Goal: Task Accomplishment & Management: Manage account settings

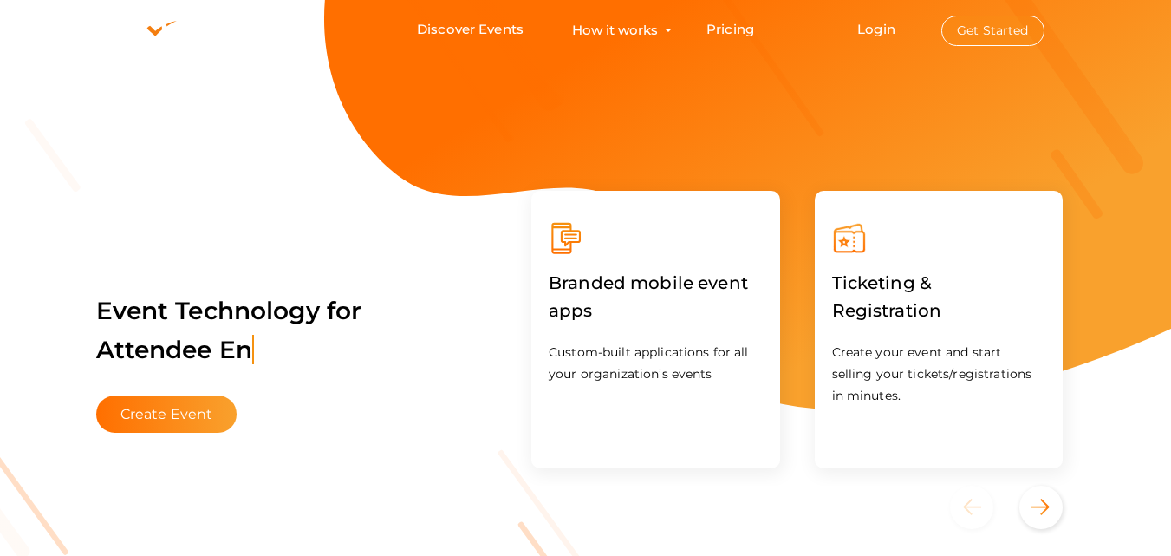
click at [983, 30] on button "Get Started" at bounding box center [992, 31] width 103 height 30
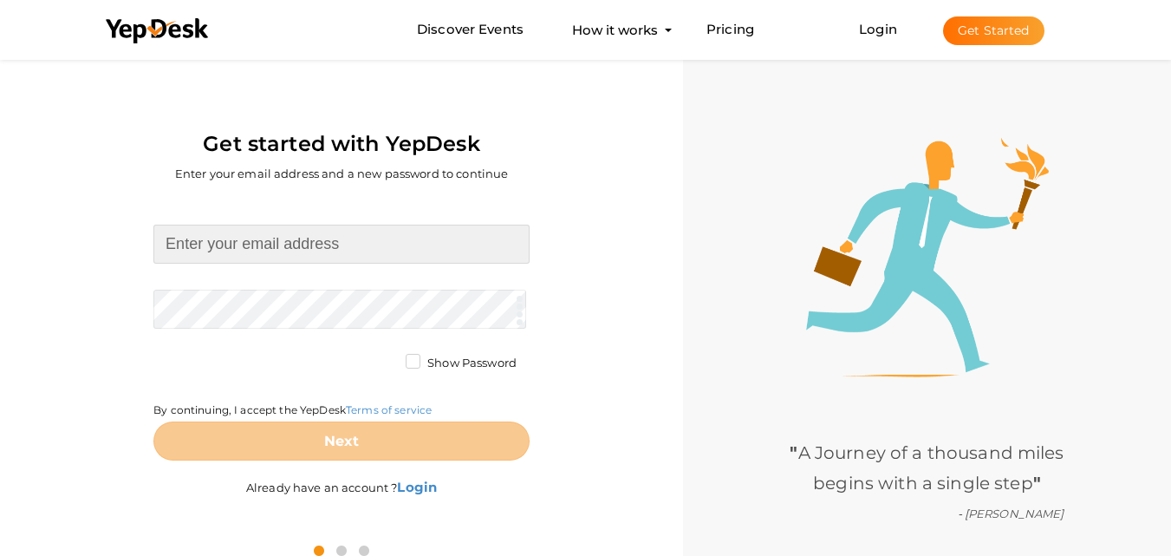
click at [361, 245] on input at bounding box center [341, 244] width 376 height 39
type input "[EMAIL_ADDRESS][DOMAIN_NAME]"
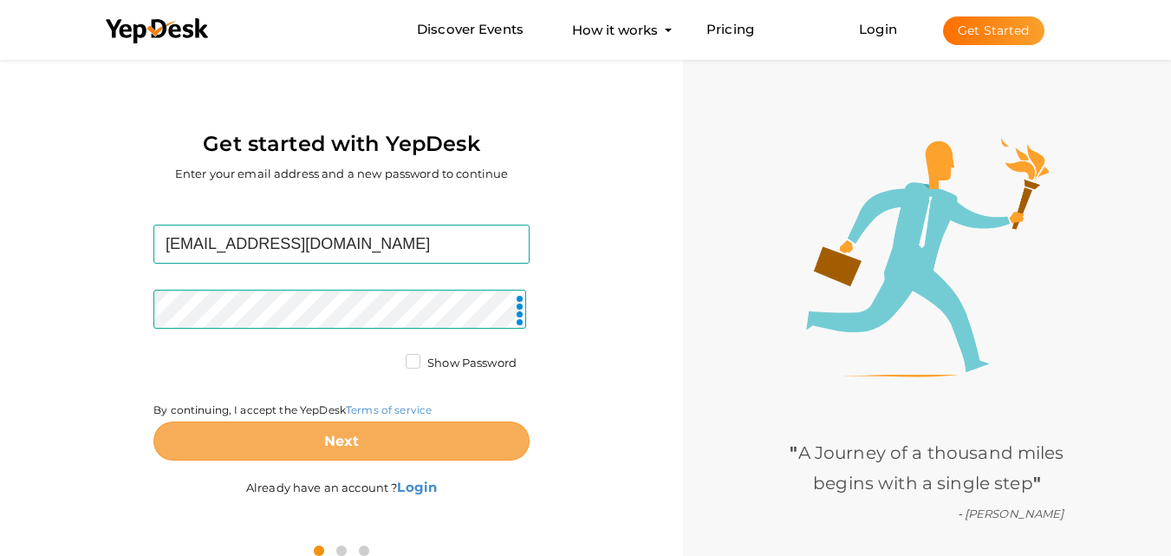
click at [328, 440] on b "Next" at bounding box center [342, 441] width 36 height 16
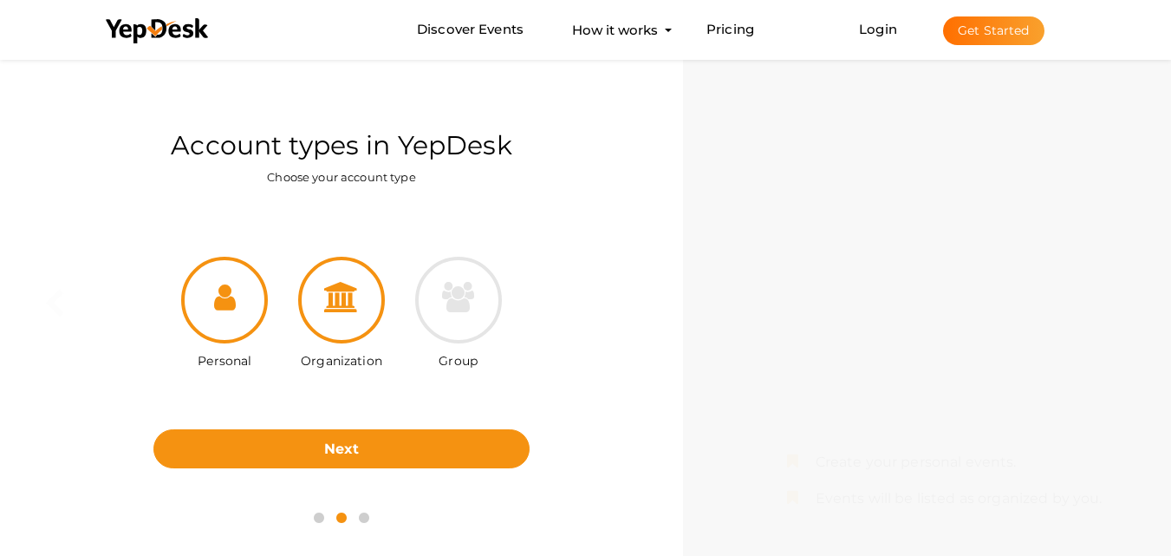
click at [359, 336] on div at bounding box center [341, 300] width 87 height 87
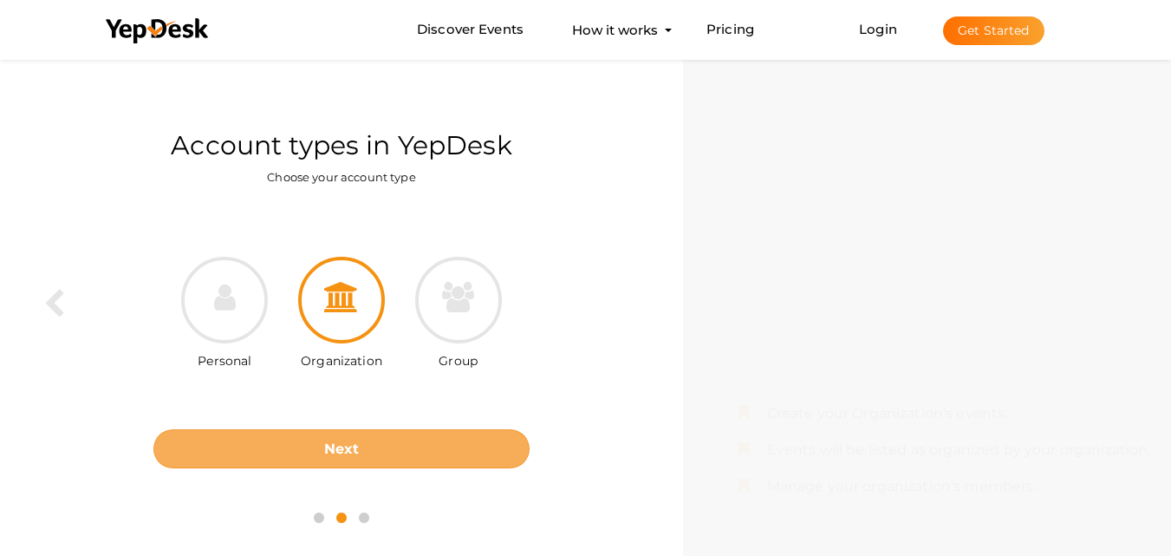
click at [387, 445] on button "Next" at bounding box center [341, 448] width 376 height 39
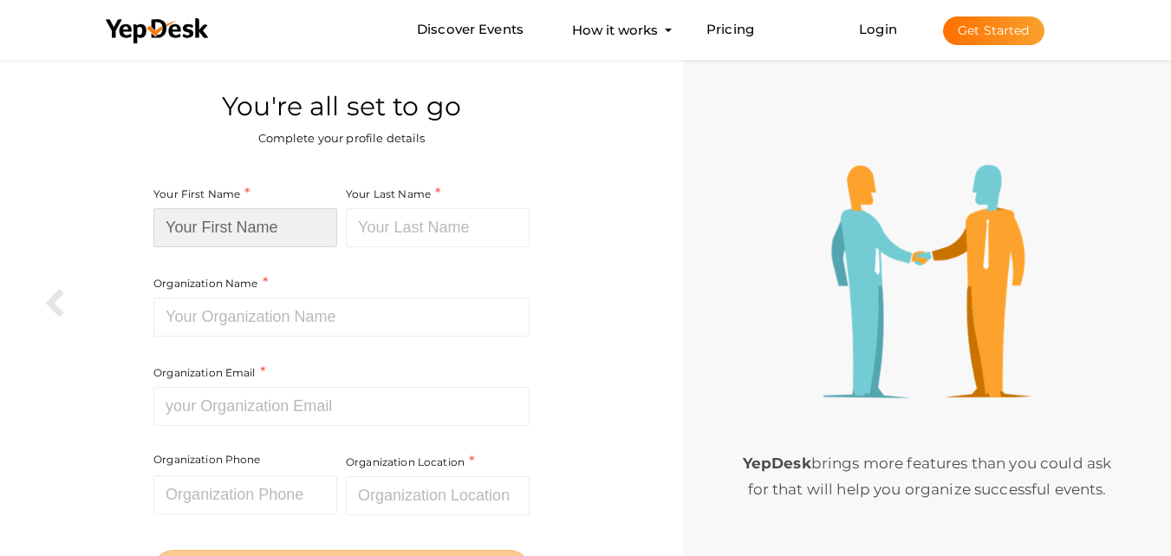
click at [261, 224] on input at bounding box center [245, 227] width 184 height 39
click at [222, 225] on input at bounding box center [245, 227] width 184 height 39
paste input "National Bus Charters"
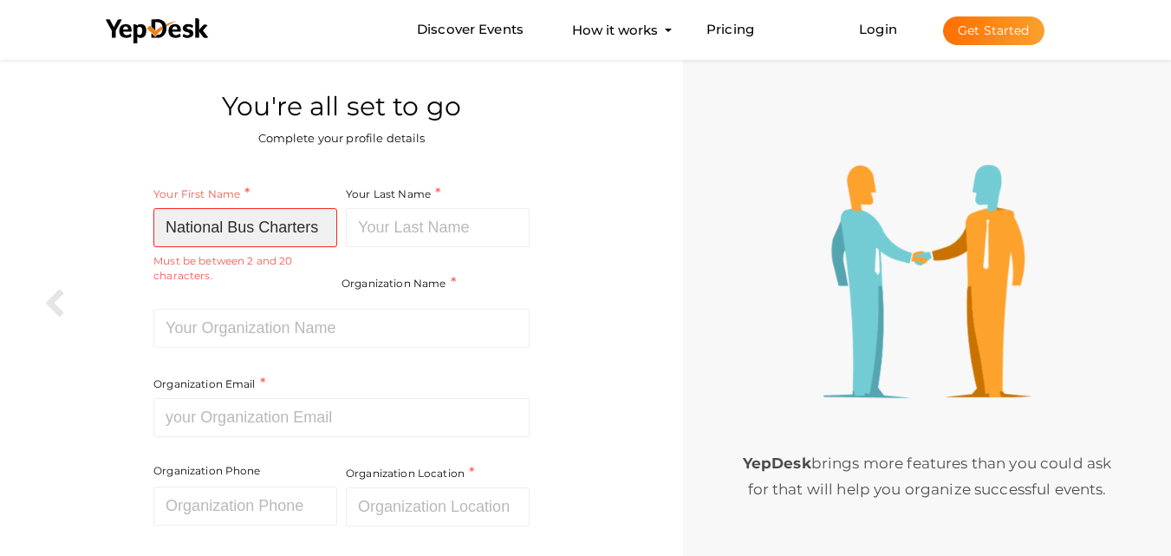
drag, startPoint x: 227, startPoint y: 224, endPoint x: 336, endPoint y: 224, distance: 109.2
click at [336, 224] on input "National Bus Charters" at bounding box center [245, 227] width 184 height 39
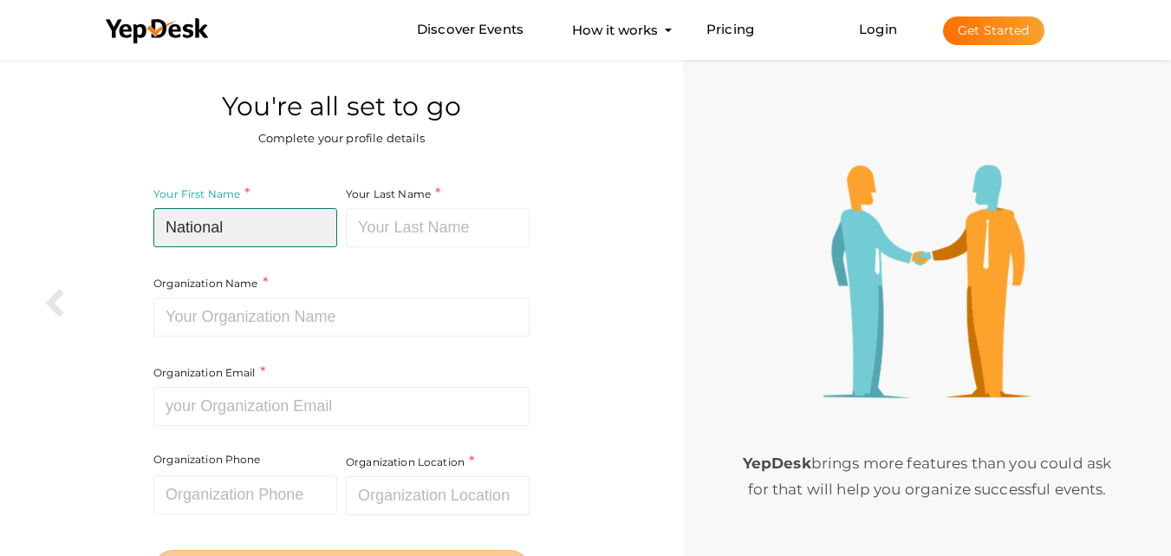
type input "National"
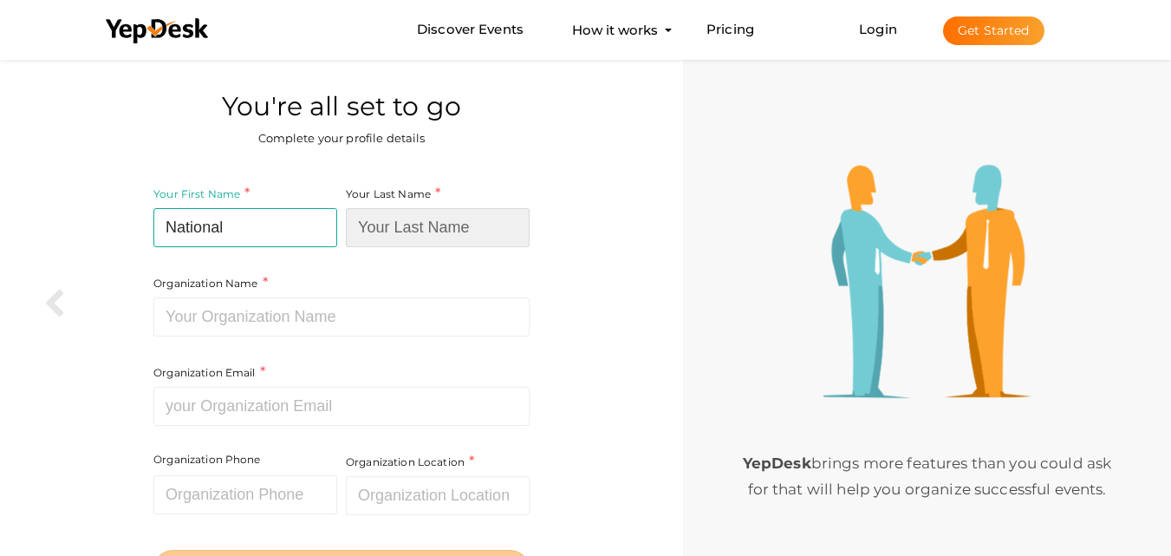
click at [413, 221] on input at bounding box center [438, 227] width 184 height 39
paste input "Bus Charters"
type input "Bus Charters"
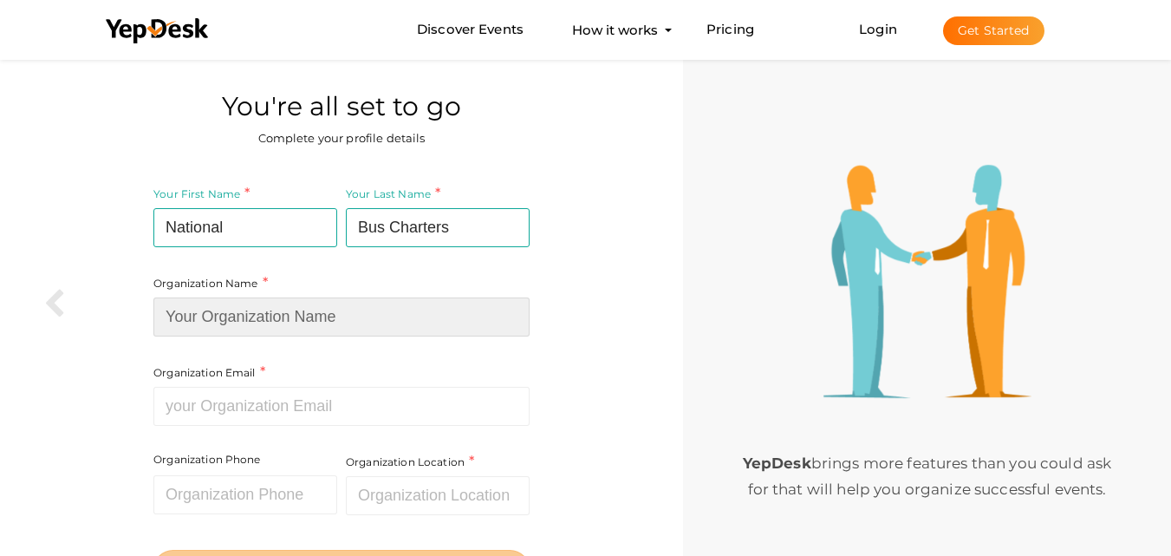
click at [342, 309] on input at bounding box center [341, 316] width 376 height 39
click at [292, 312] on input at bounding box center [341, 316] width 376 height 39
paste input "National Bus Charters"
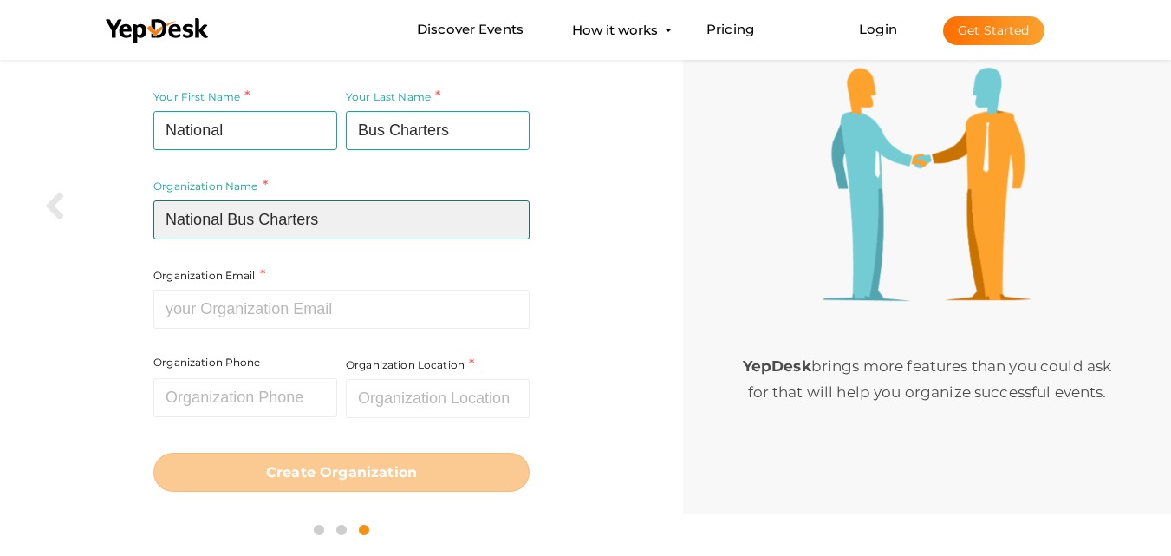
scroll to position [98, 0]
type input "National Bus Charters"
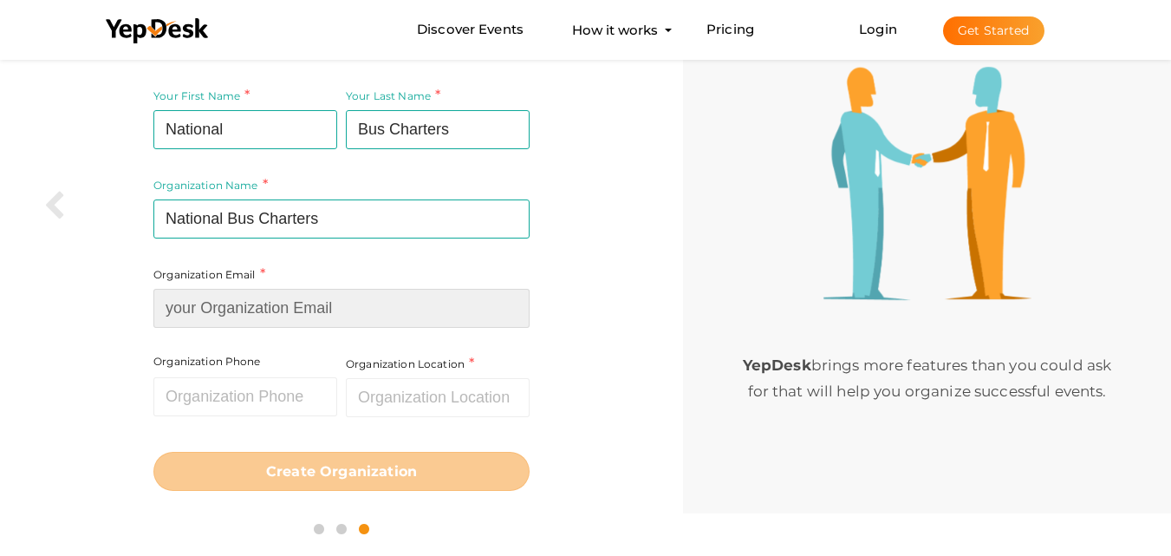
click at [301, 308] on input at bounding box center [341, 308] width 376 height 39
paste input "sales@nationalbuscharters.com"
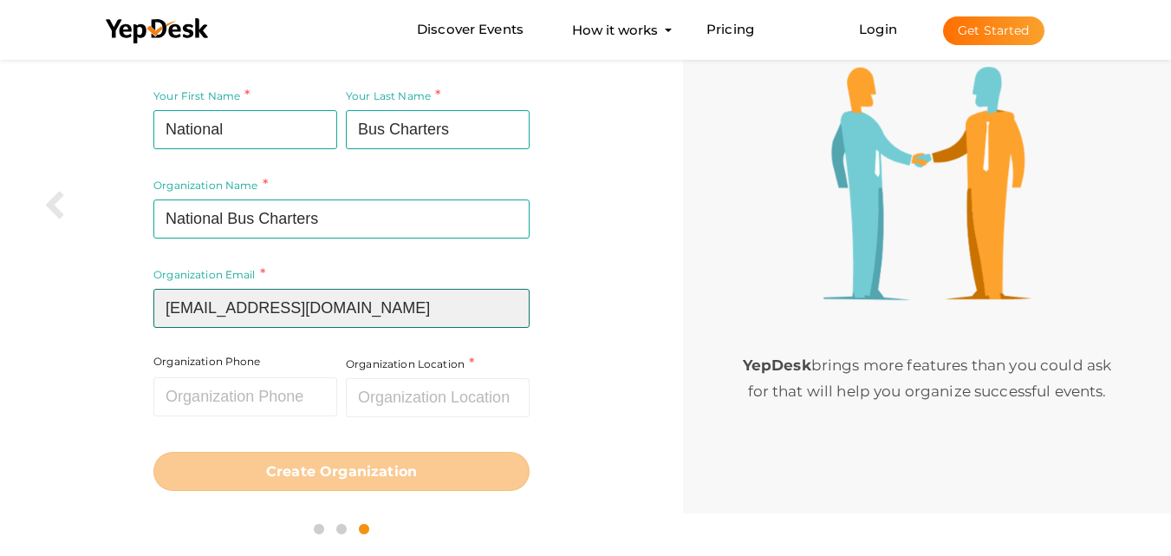
type input "sales@nationalbuscharters.com"
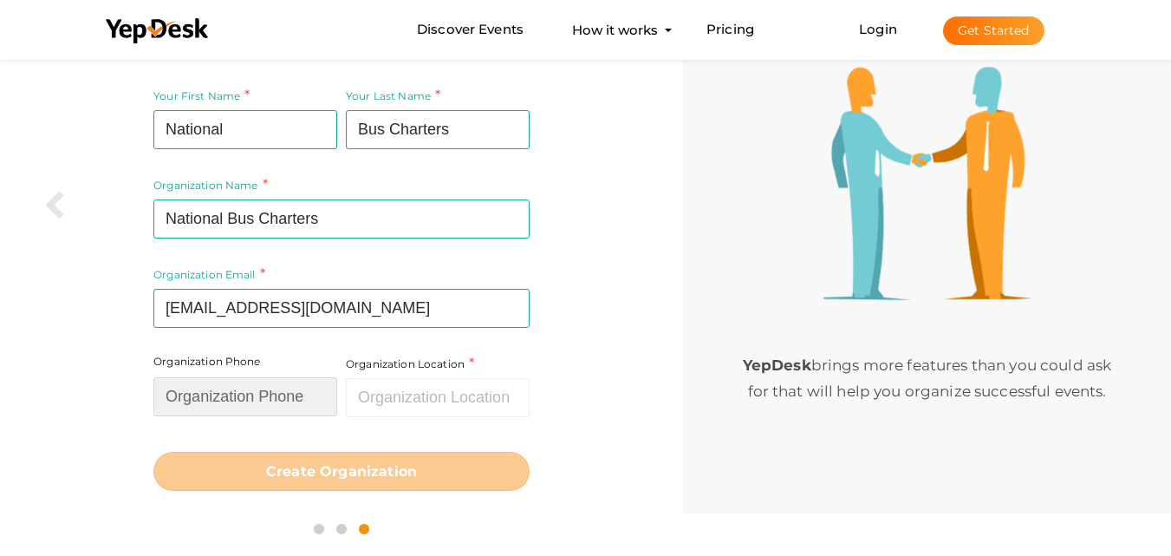
click at [270, 394] on input "text" at bounding box center [245, 396] width 184 height 39
paste input "(845) 501-2379"
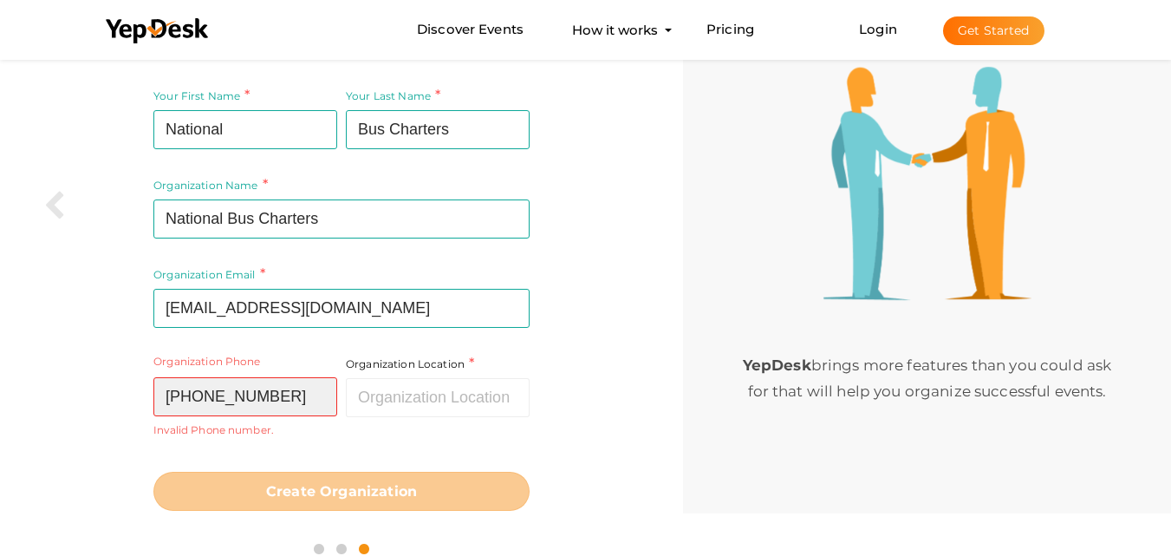
click at [243, 398] on input "(845) 501-2379" at bounding box center [245, 396] width 184 height 39
click at [207, 394] on input "(845) 5012379" at bounding box center [245, 396] width 184 height 39
click at [174, 393] on input "(8455012379" at bounding box center [245, 396] width 184 height 39
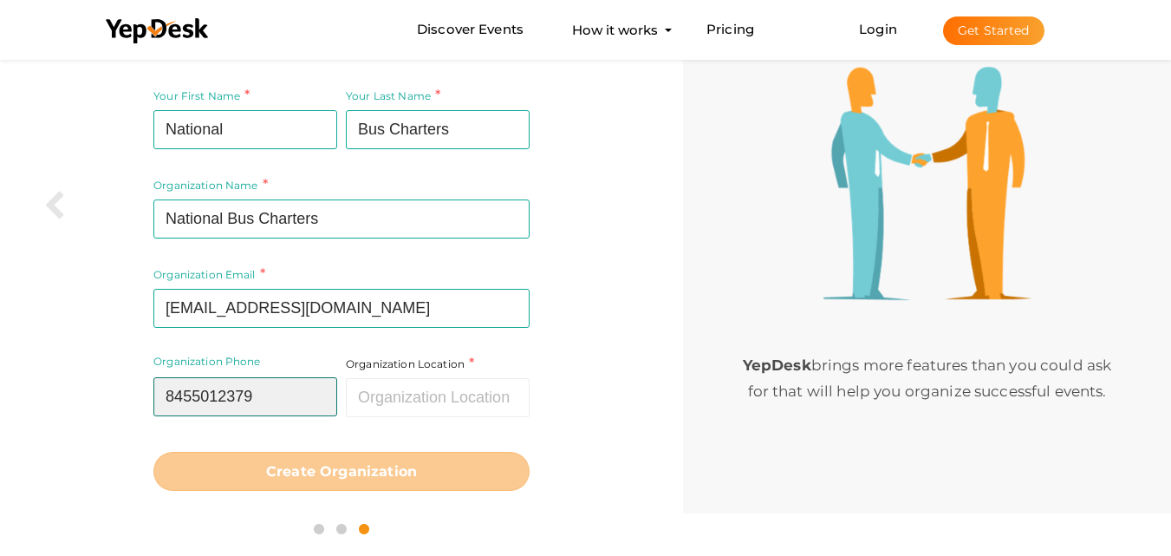
type input "8455012379"
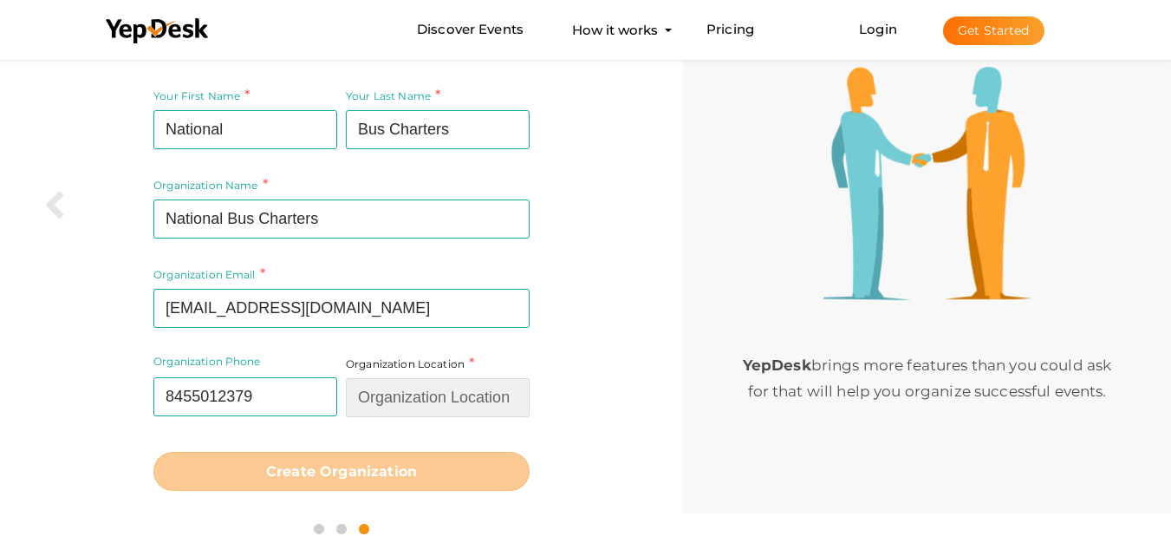
click at [417, 399] on input "text" at bounding box center [438, 397] width 184 height 39
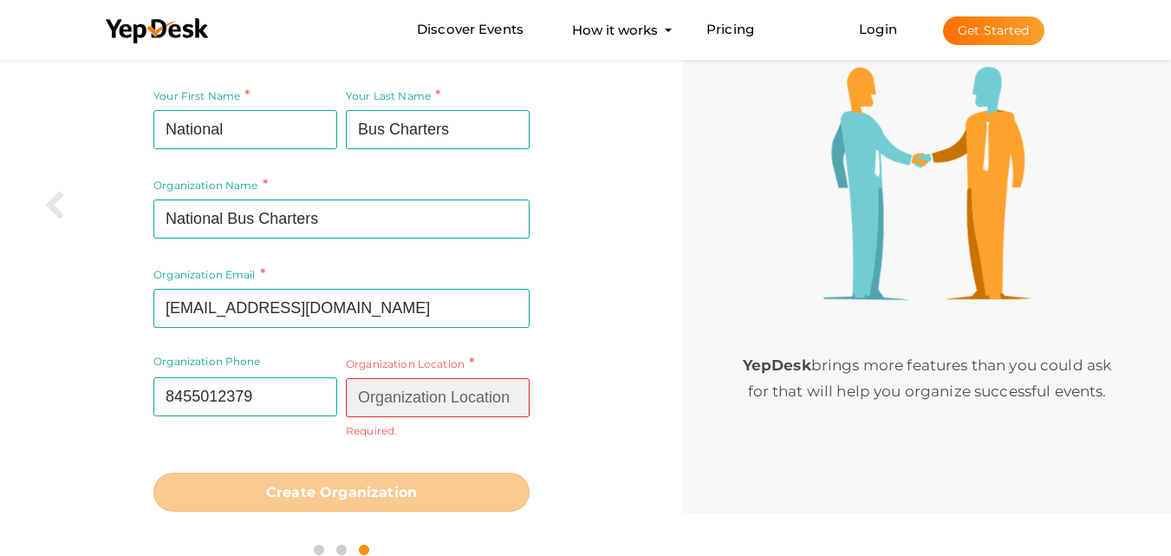
paste input "4th Street NW Atlanta, GA 30313"
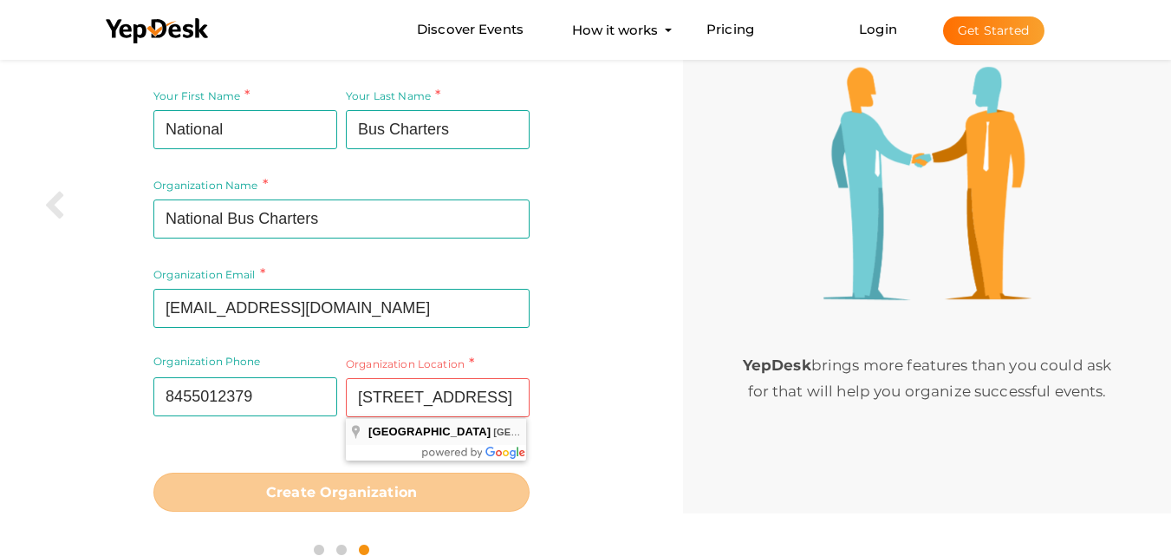
type input "4th Street Northwest, Atlanta, GA 30313, USA"
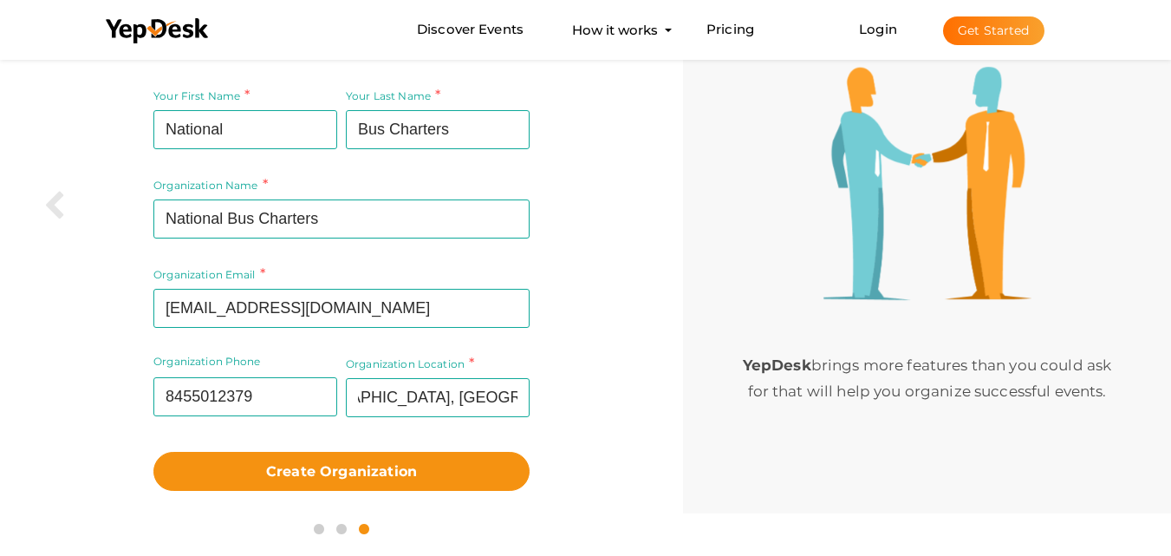
scroll to position [0, 0]
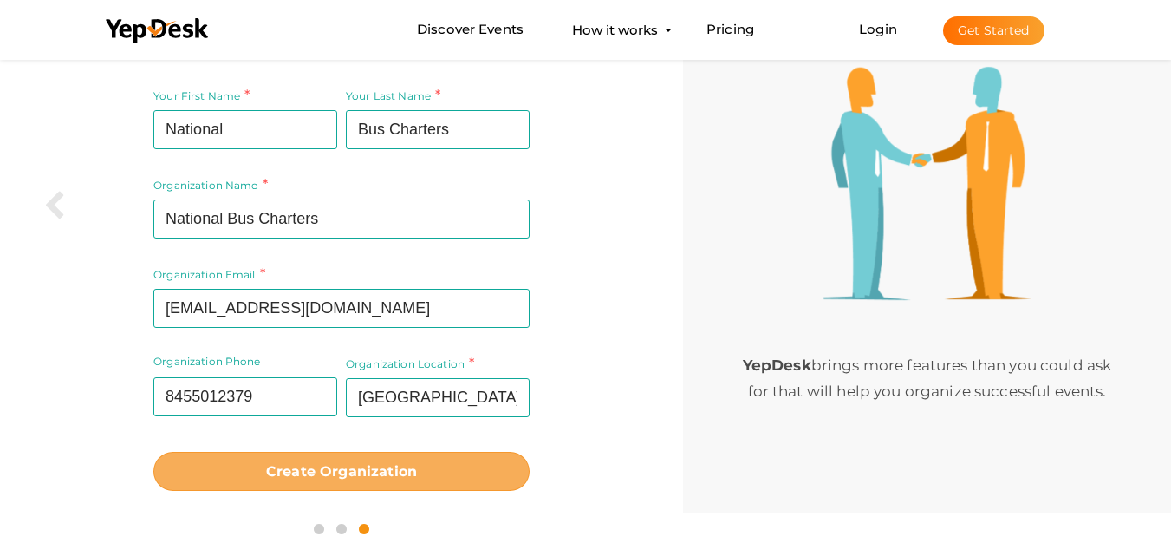
click at [368, 464] on b "Create Organization" at bounding box center [341, 471] width 151 height 16
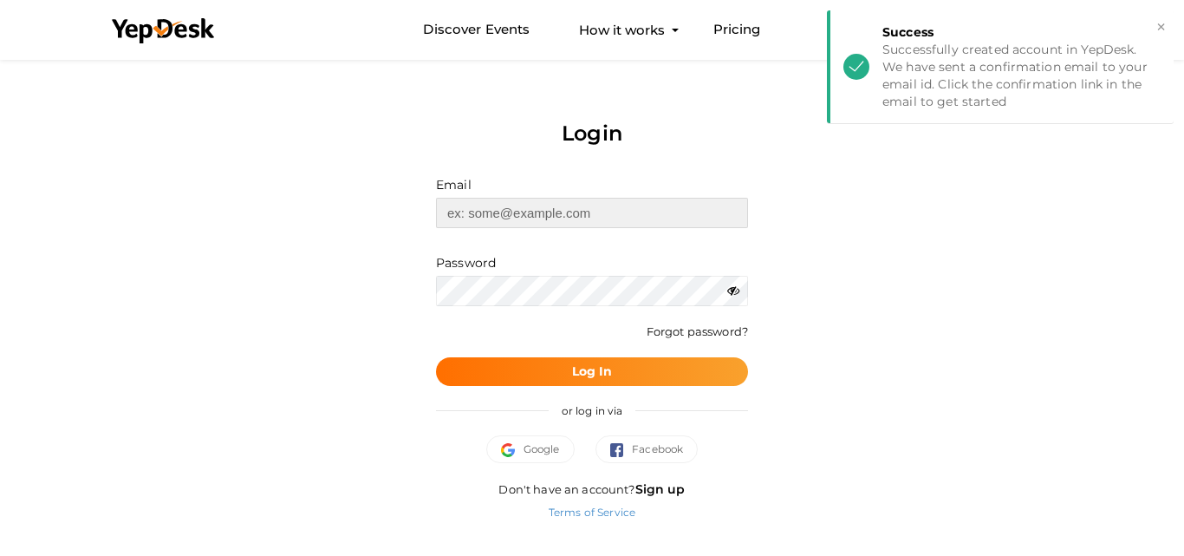
type input "[EMAIL_ADDRESS][DOMAIN_NAME]"
click at [623, 371] on button "Log In" at bounding box center [592, 371] width 312 height 29
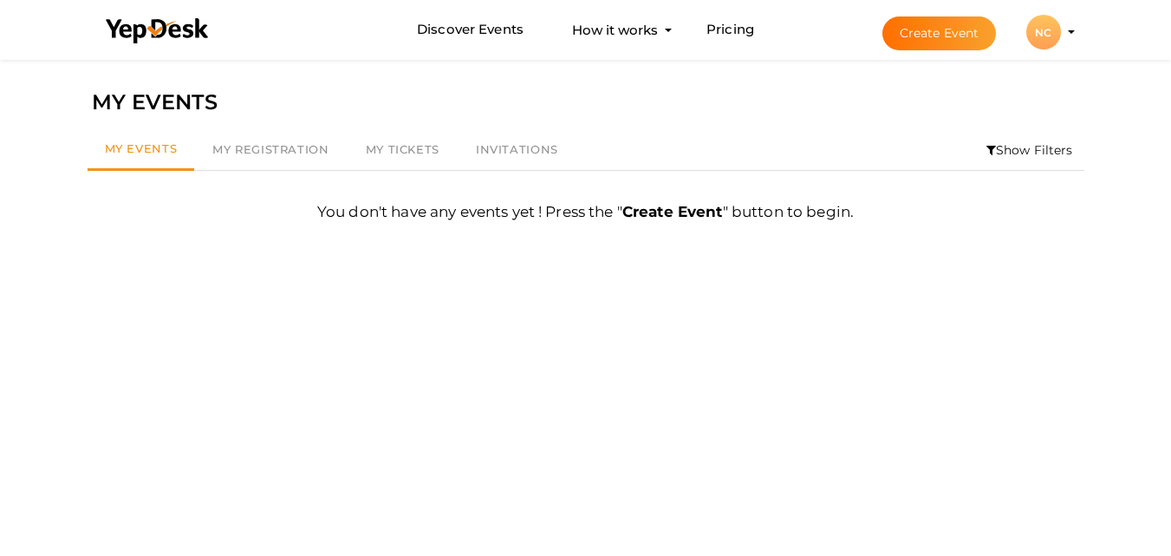
click at [1053, 37] on div "NC" at bounding box center [1043, 32] width 35 height 35
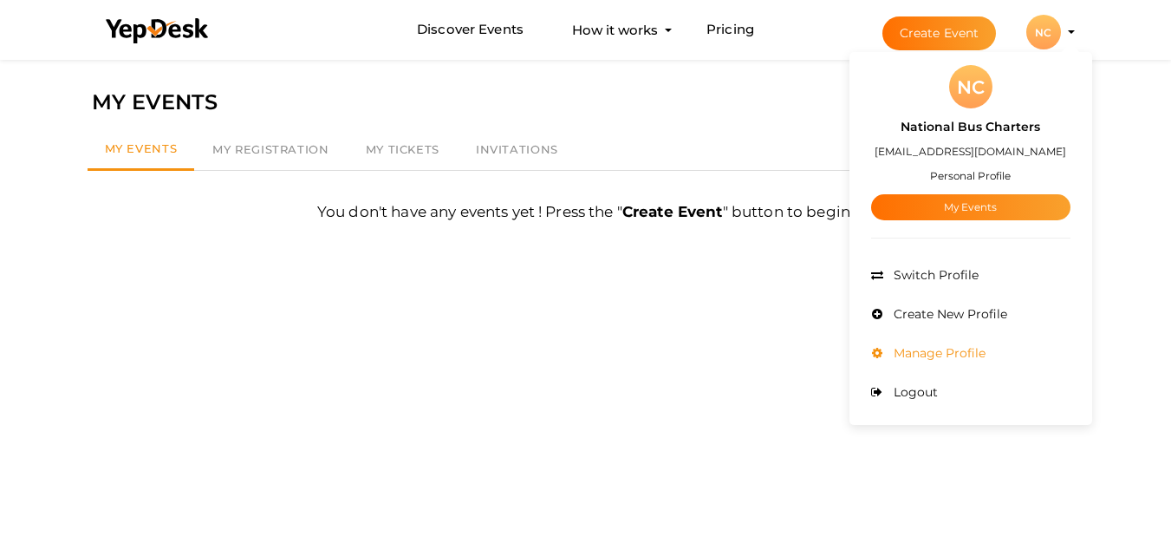
click at [918, 355] on span "Manage Profile" at bounding box center [937, 353] width 96 height 16
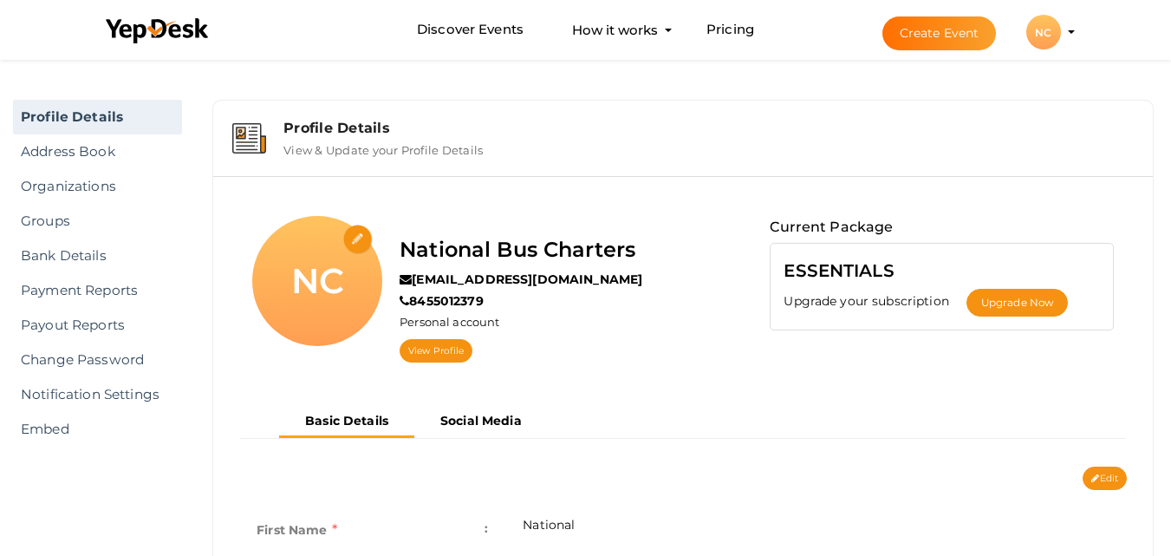
click at [357, 243] on input "file" at bounding box center [358, 240] width 30 height 30
type input "C:\fakepath\nationalbuscharters logo (1).png"
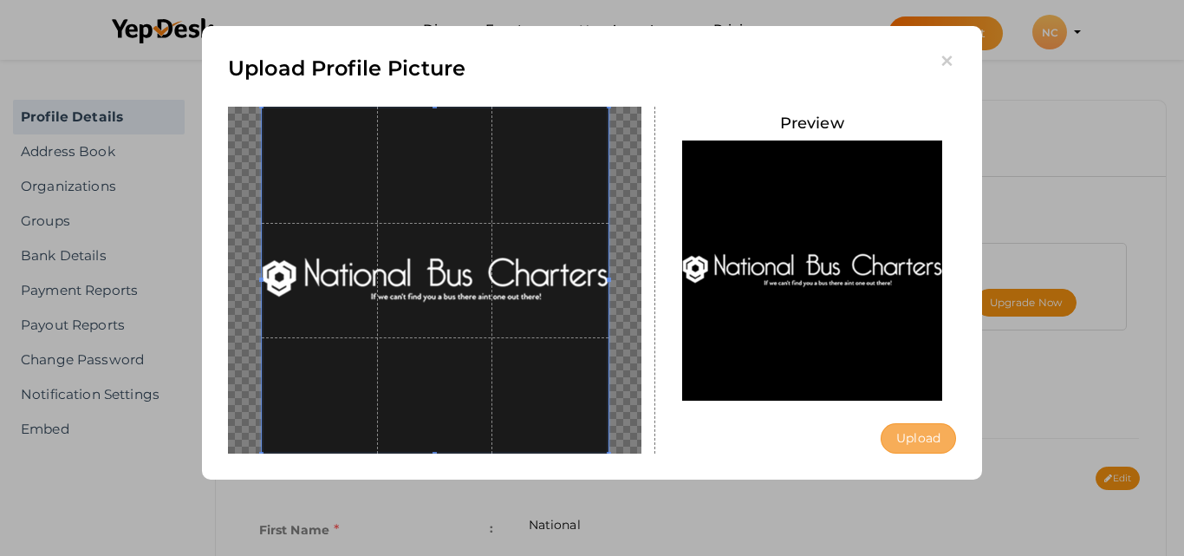
click at [925, 443] on button "Upload" at bounding box center [918, 438] width 75 height 30
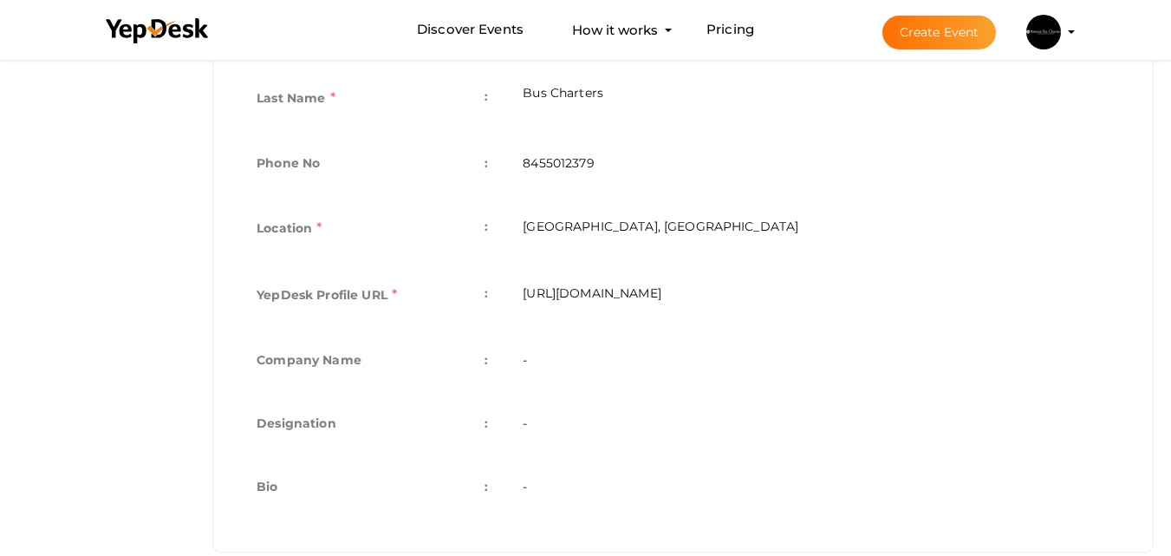
scroll to position [530, 0]
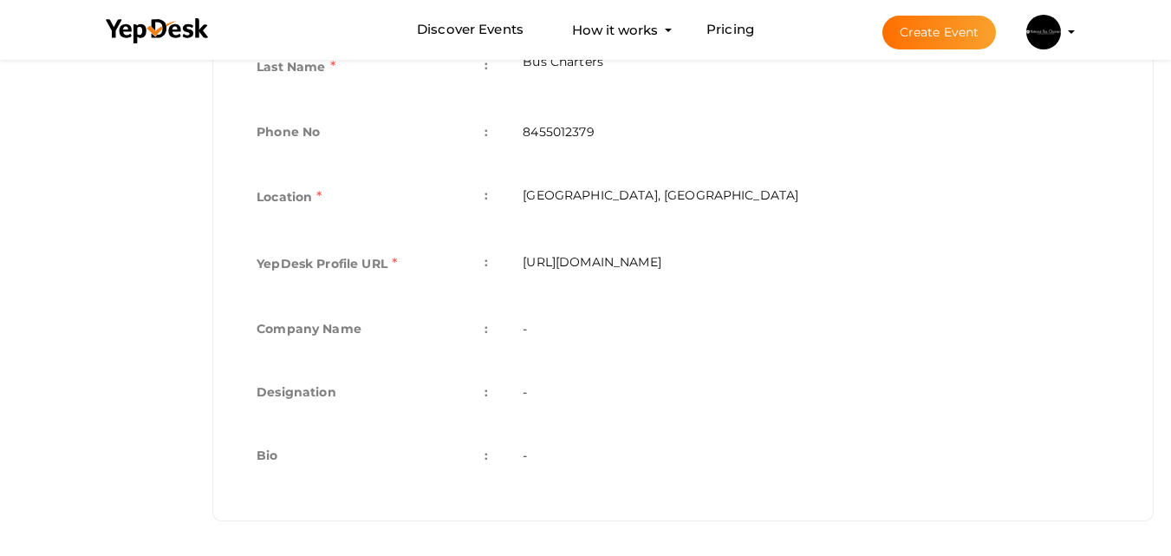
click at [288, 448] on td "Bio :" at bounding box center [372, 457] width 266 height 63
click at [485, 459] on span ":" at bounding box center [486, 455] width 3 height 24
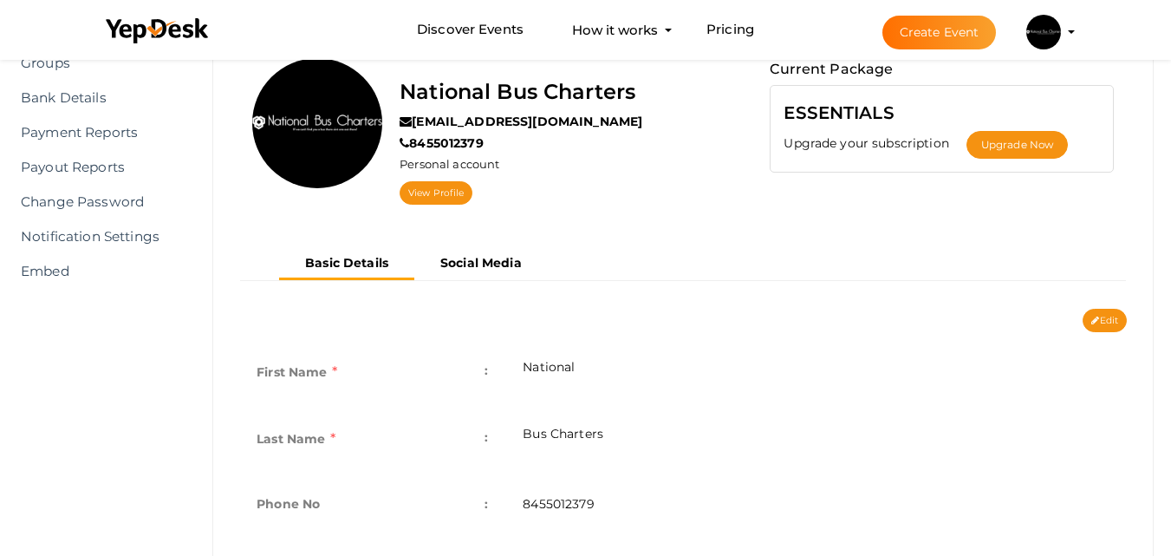
scroll to position [289, 0]
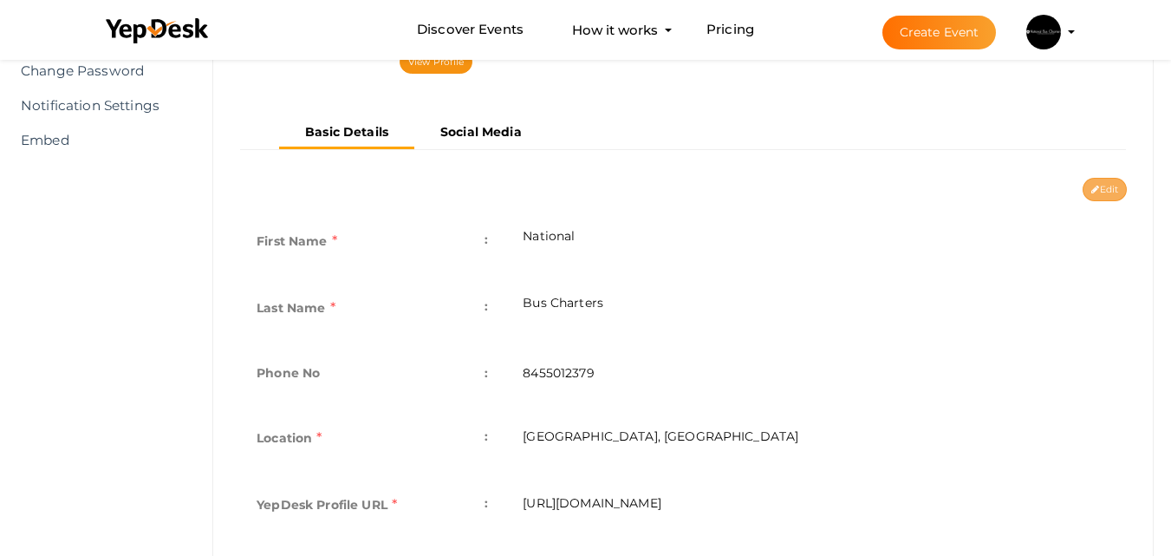
click at [1099, 195] on button "Edit" at bounding box center [1105, 189] width 44 height 23
type input "National"
type input "Bus Charters"
type input "8455012379"
type input "4th Street Northwest, Atlanta, GA 30313, USA"
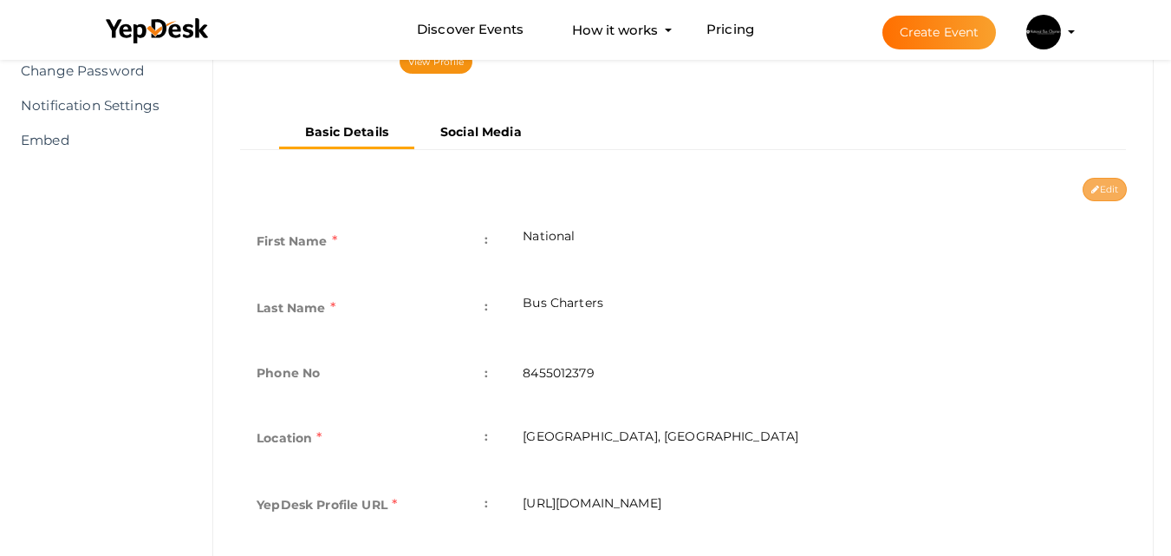
type input "national-bus-charters"
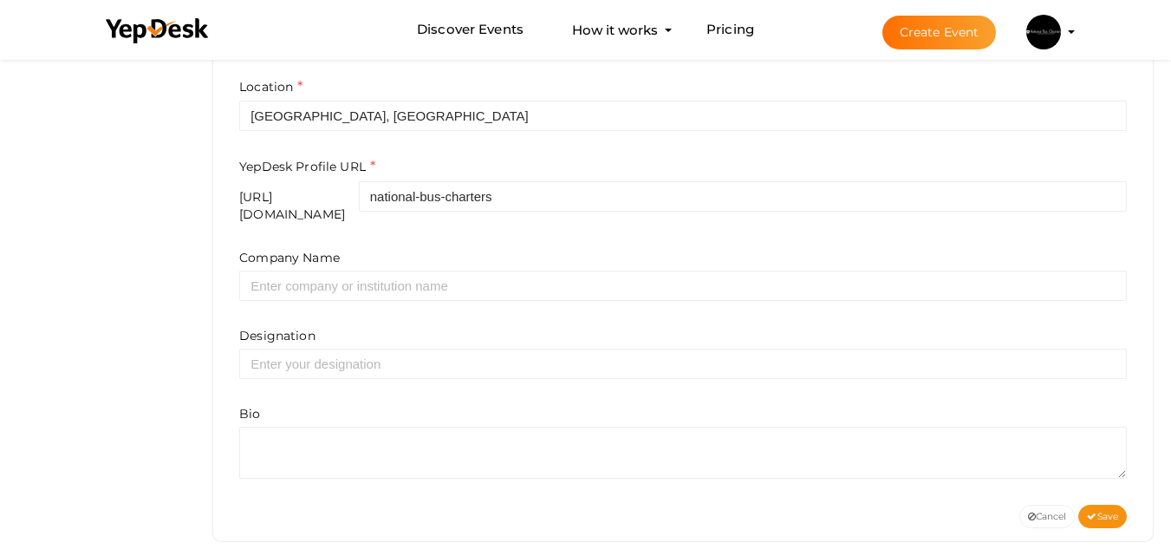
scroll to position [661, 0]
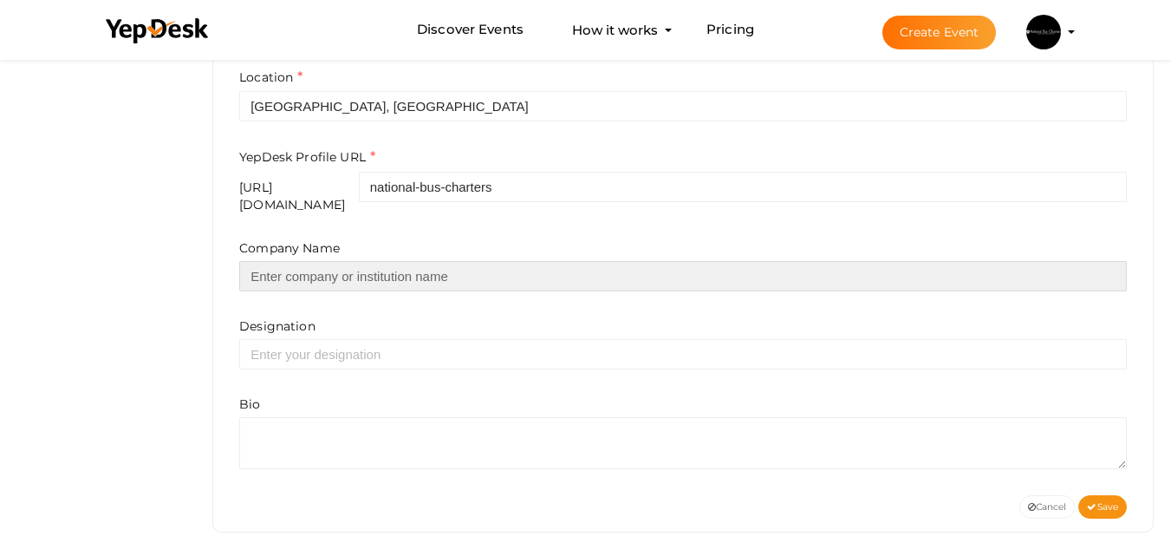
click at [307, 261] on input "text" at bounding box center [683, 276] width 888 height 30
type input "National Bus Charters"
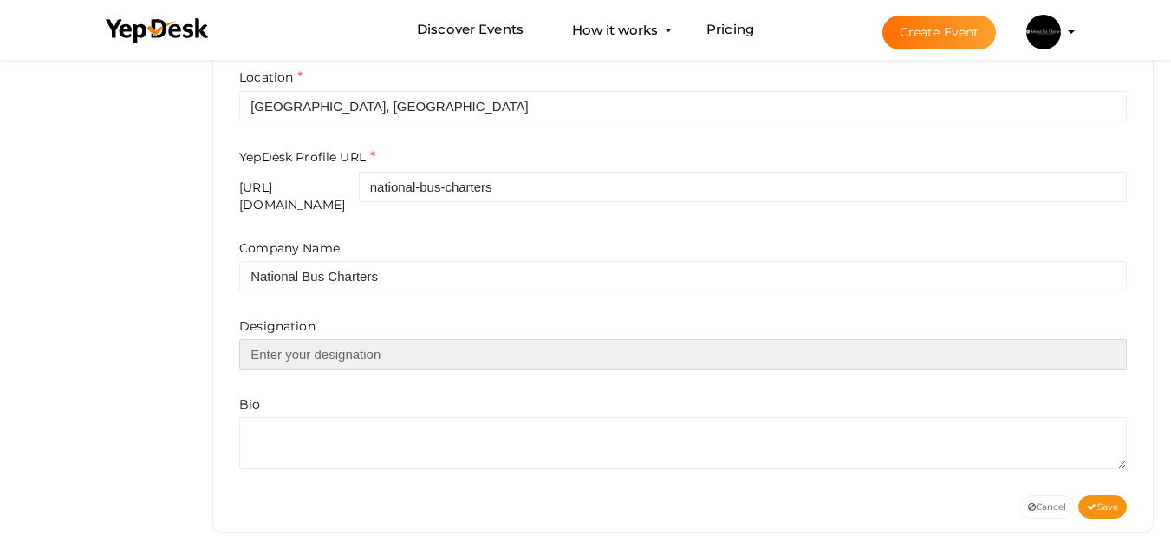
click at [354, 342] on input "text" at bounding box center [683, 354] width 888 height 30
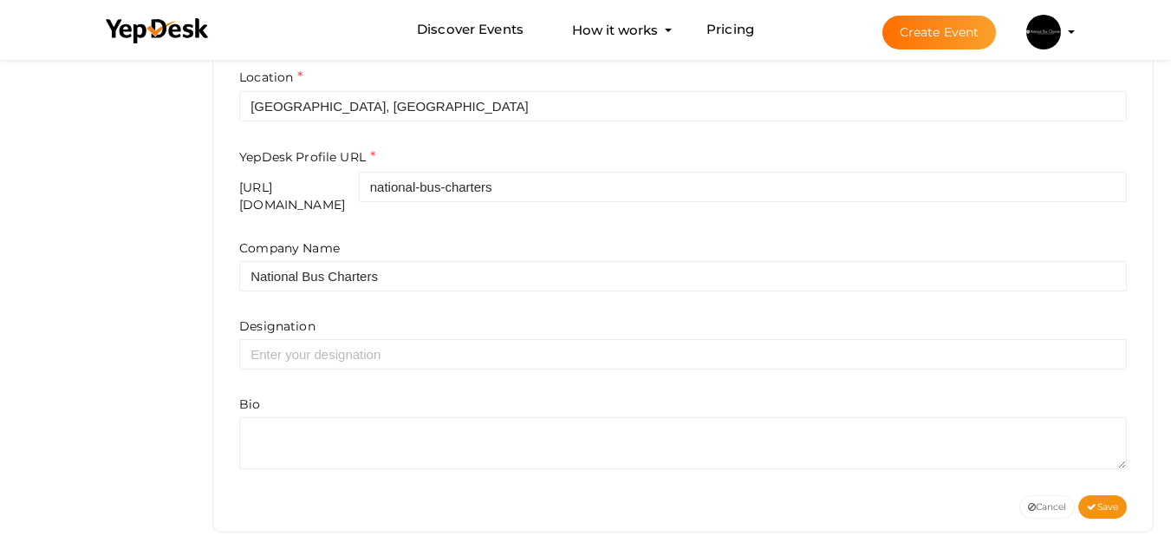
click at [426, 400] on div "Bio" at bounding box center [683, 432] width 888 height 74
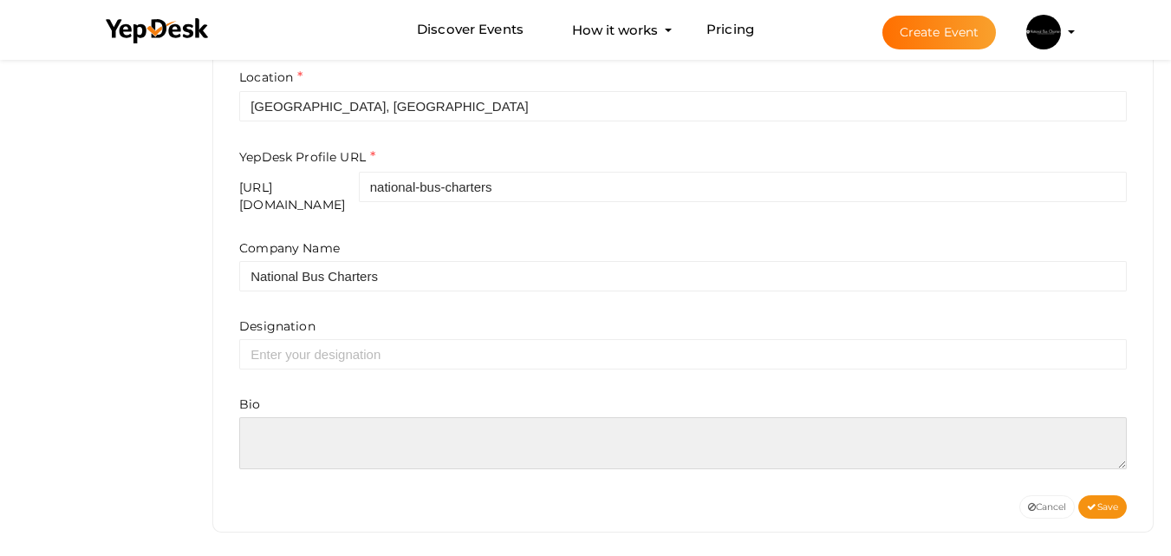
click at [377, 426] on textarea at bounding box center [683, 443] width 888 height 52
paste textarea "Looking to charter a bus for a group event? National Bus Charters is your go-to…"
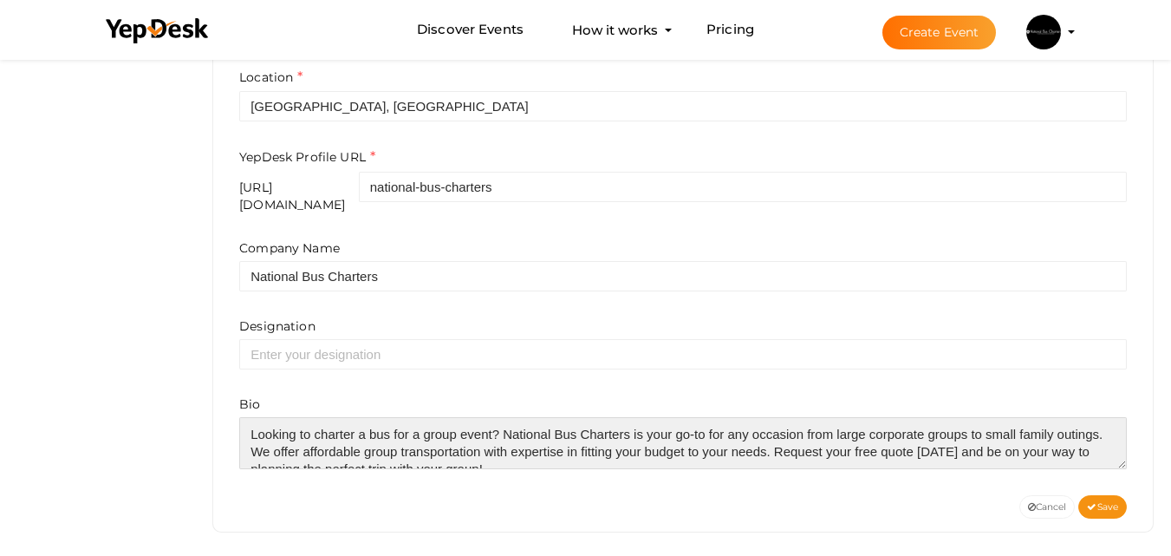
scroll to position [9, 0]
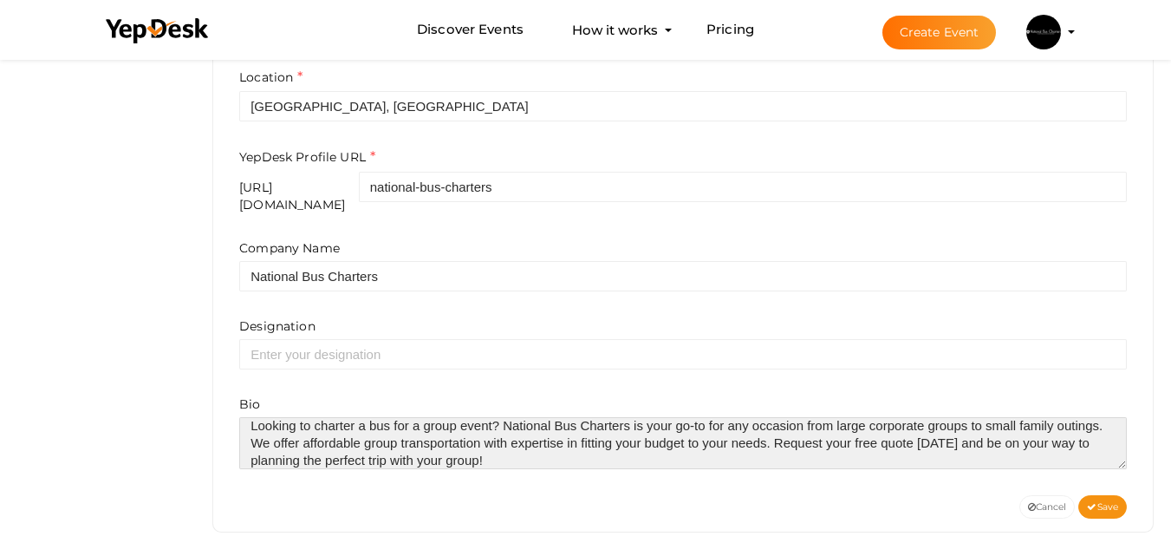
type textarea "Looking to charter a bus for a group event? National Bus Charters is your go-to…"
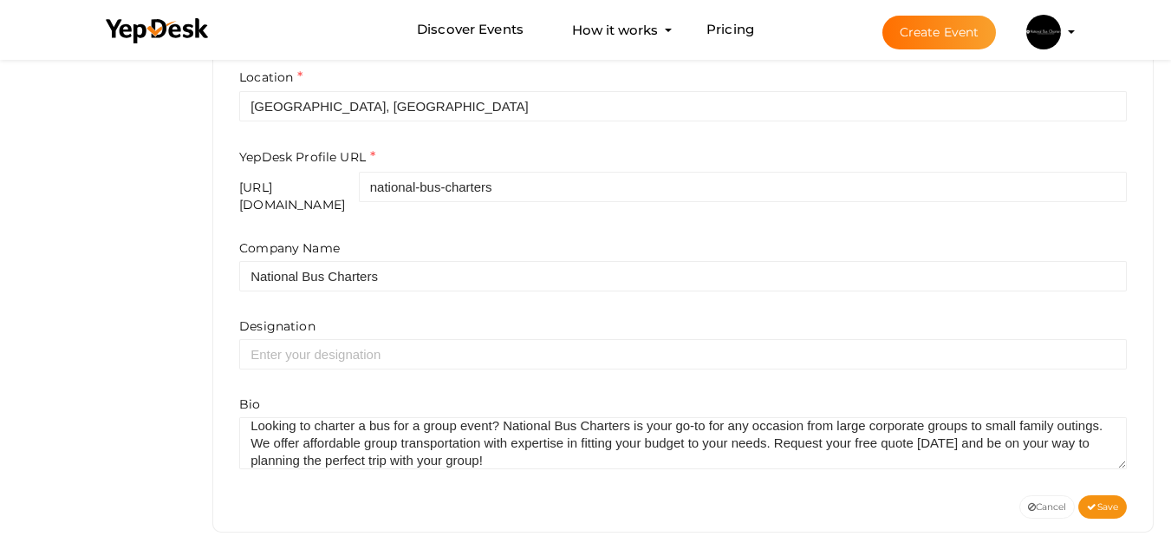
click at [614, 365] on div "Company Name National Bus Charters Designation Bio" at bounding box center [683, 354] width 888 height 230
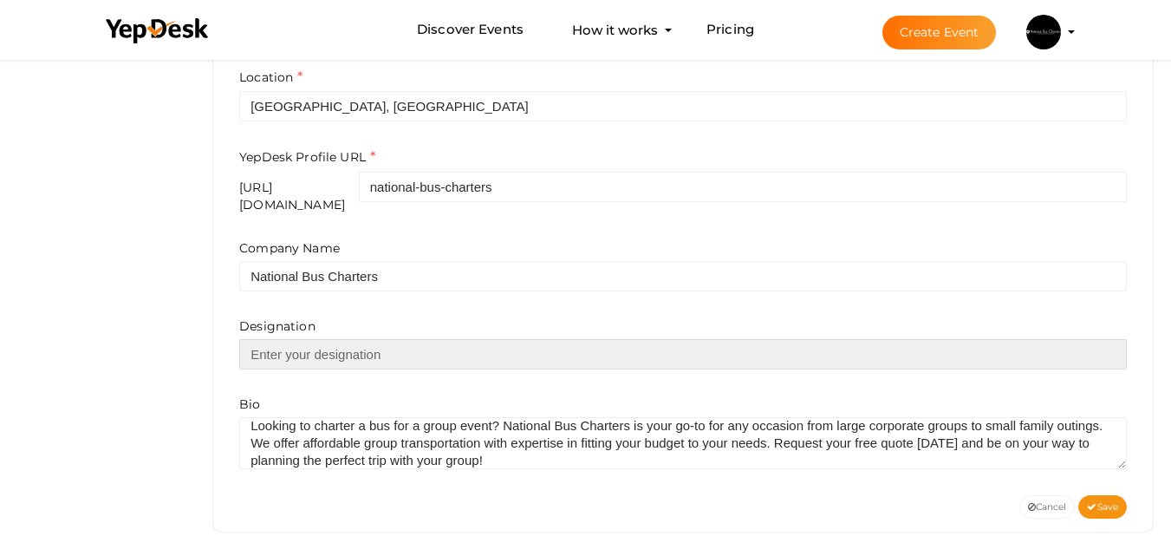
click at [335, 342] on input "text" at bounding box center [683, 354] width 888 height 30
paste input "Travel Booking Services"
type input "Travel Booking Services"
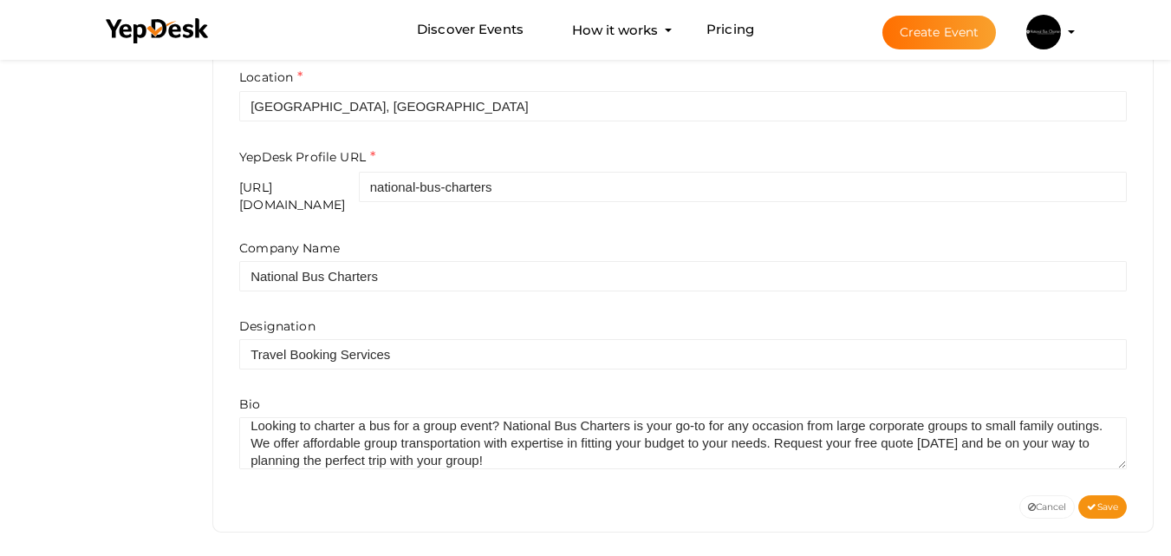
click at [394, 377] on div "Company Name National Bus Charters Designation Travel Booking Services Bio" at bounding box center [683, 354] width 888 height 230
click at [1104, 495] on button "Save" at bounding box center [1102, 506] width 49 height 23
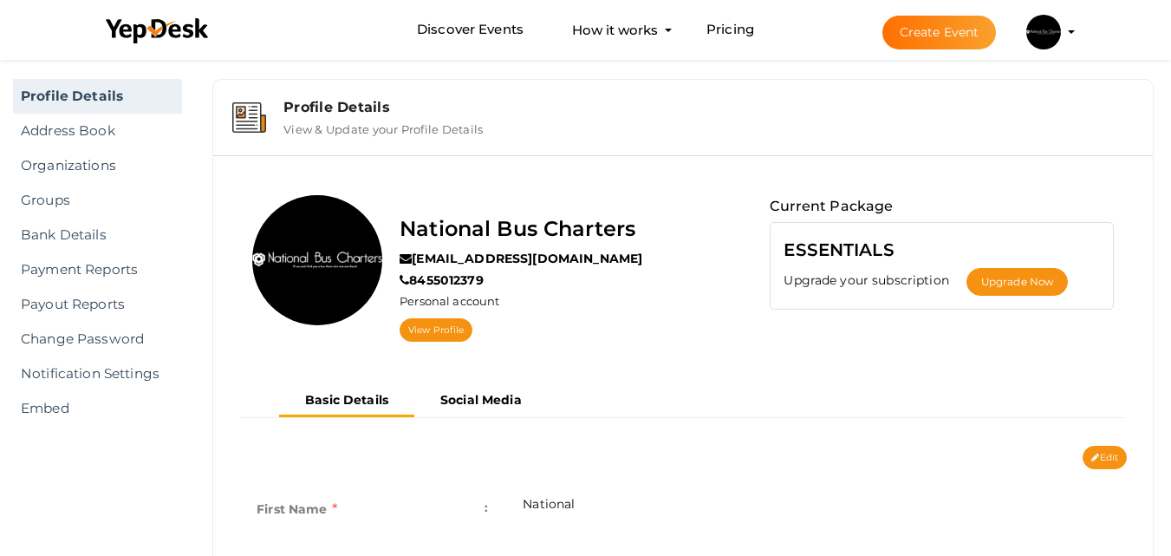
scroll to position [20, 0]
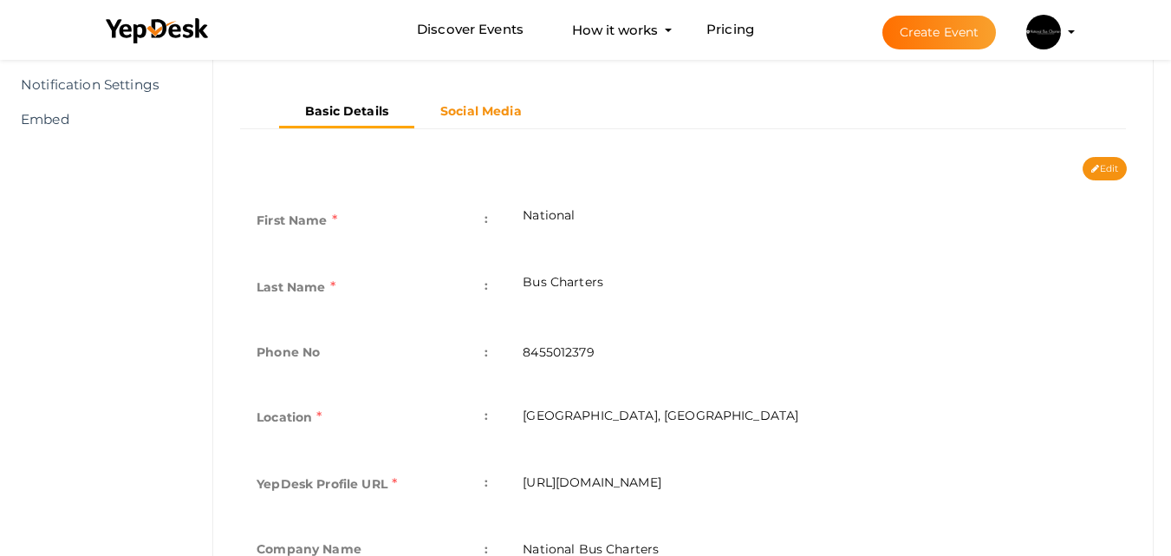
click at [481, 111] on b "Social Media" at bounding box center [480, 111] width 81 height 16
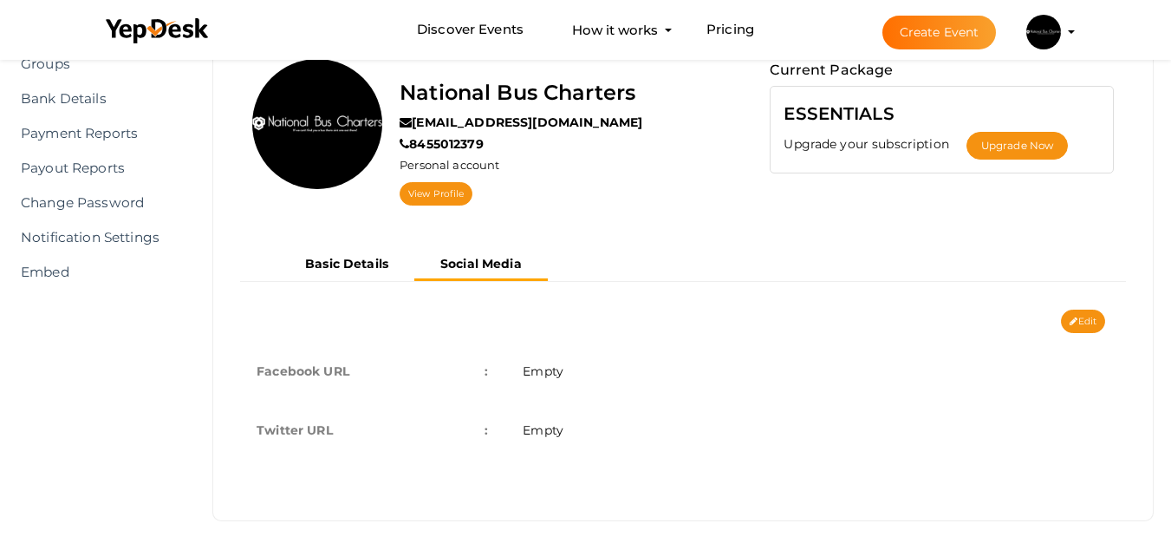
click at [556, 367] on span "Empty" at bounding box center [543, 371] width 41 height 16
click at [553, 436] on span "Empty" at bounding box center [543, 430] width 41 height 16
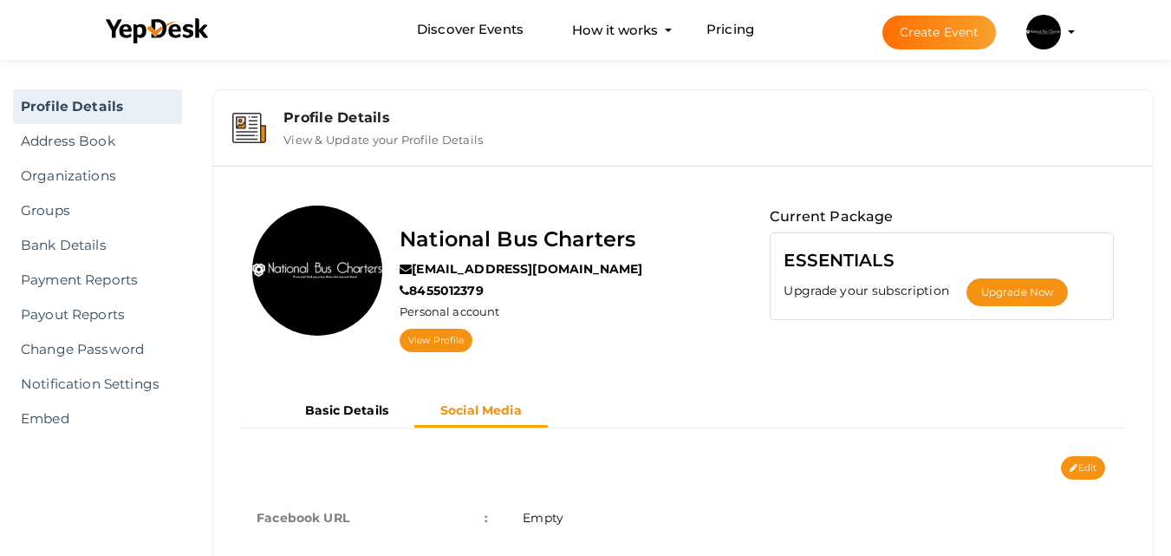
scroll to position [145, 0]
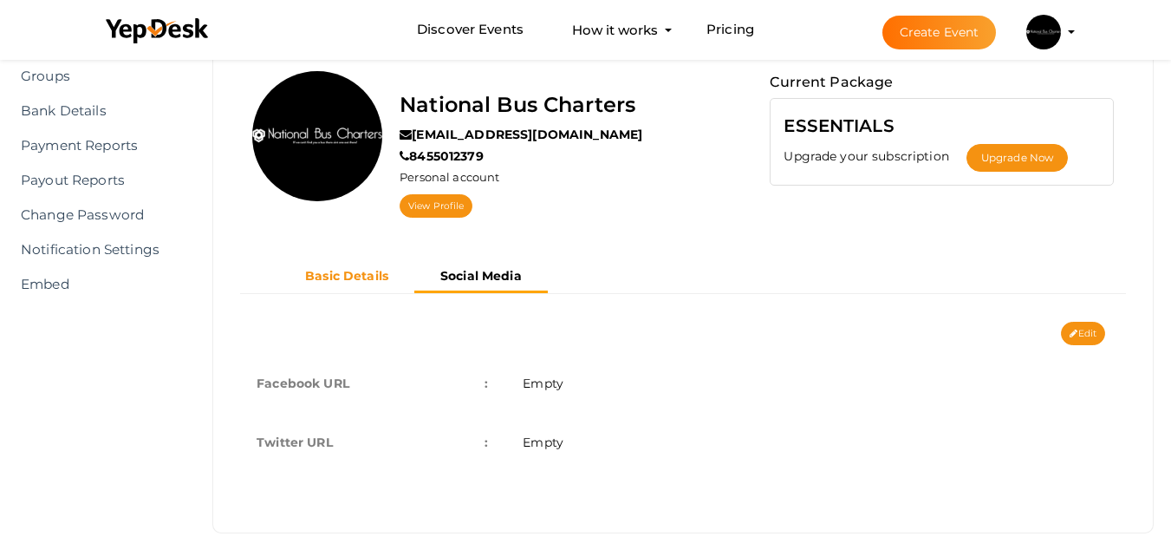
click at [331, 265] on button "Basic Details" at bounding box center [346, 276] width 135 height 29
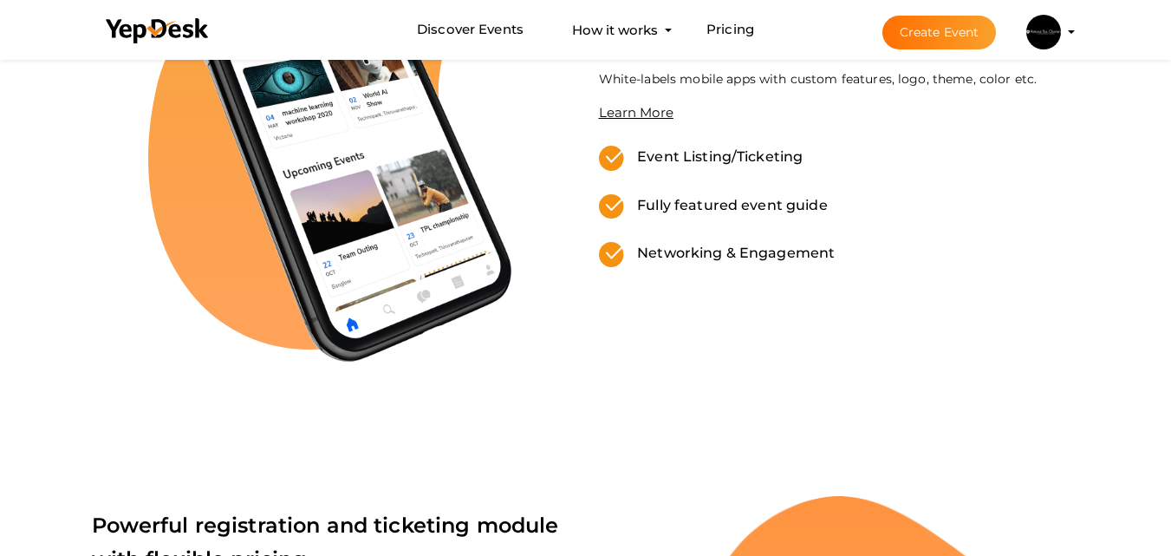
scroll to position [289, 0]
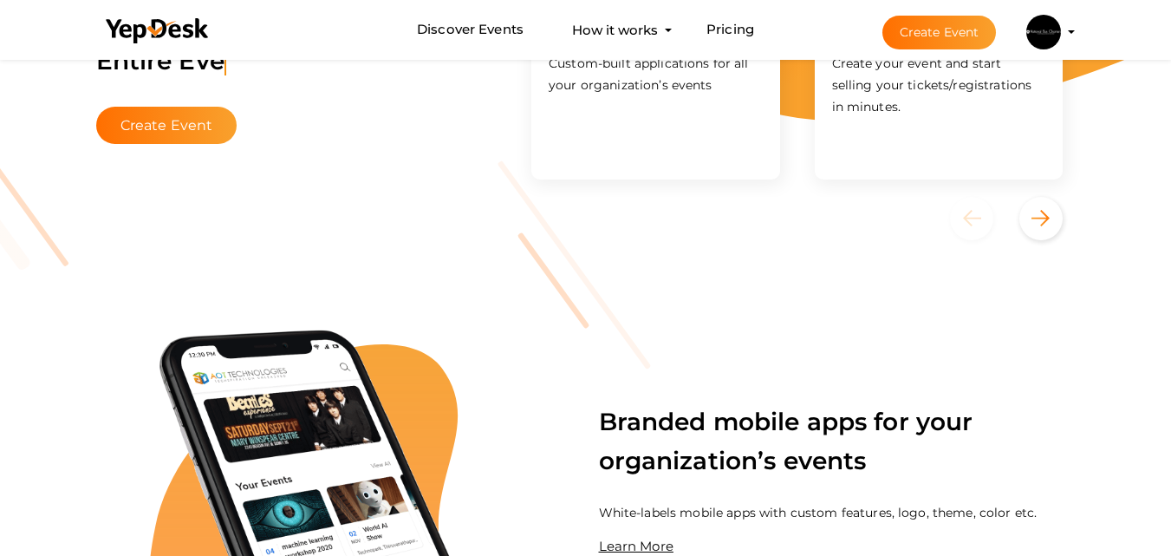
click at [1051, 43] on img at bounding box center [1043, 32] width 35 height 35
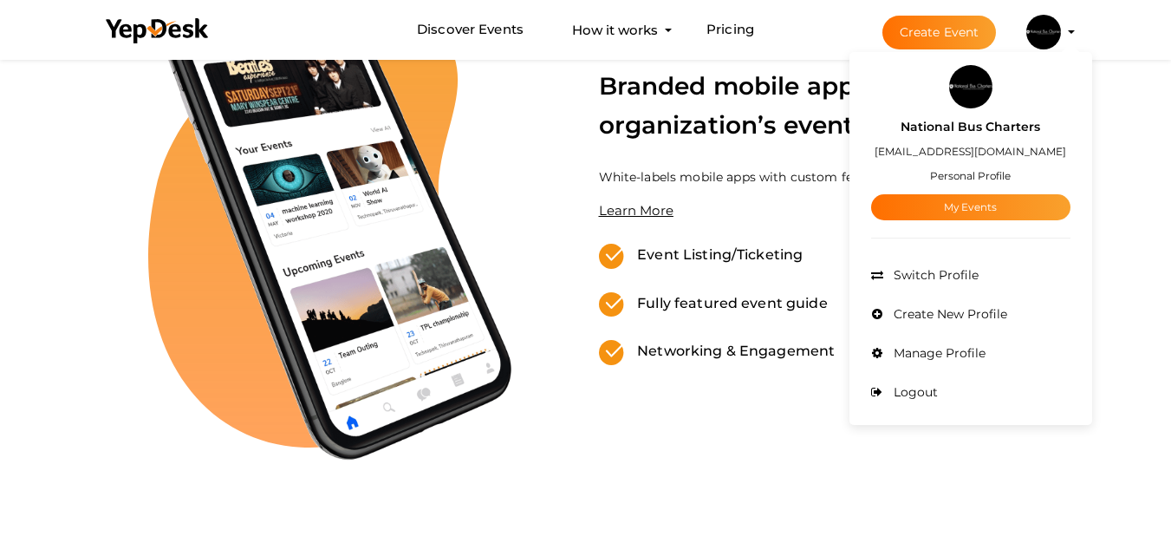
scroll to position [578, 0]
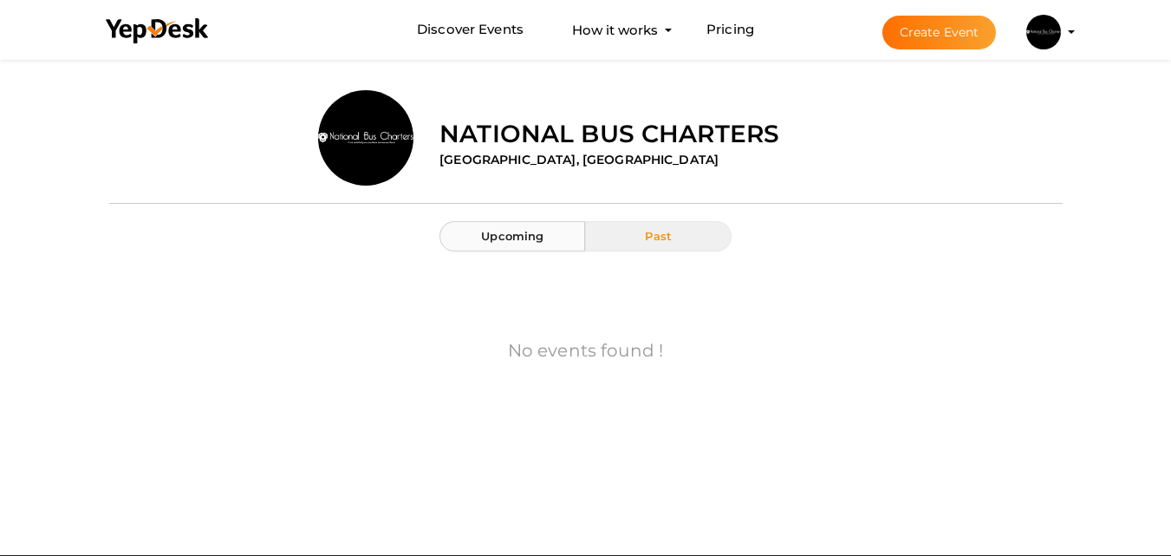
click at [508, 235] on span "Upcoming" at bounding box center [512, 236] width 62 height 14
click at [654, 236] on span "Past" at bounding box center [658, 236] width 27 height 14
click at [672, 234] on button "Past" at bounding box center [658, 236] width 146 height 30
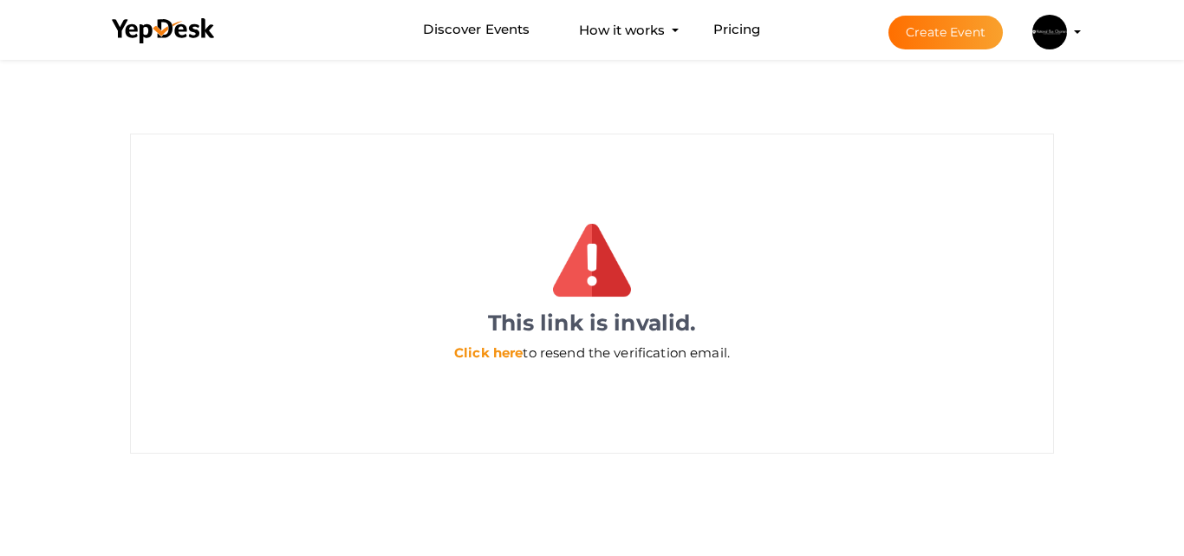
click at [488, 350] on link "Click here" at bounding box center [488, 352] width 68 height 16
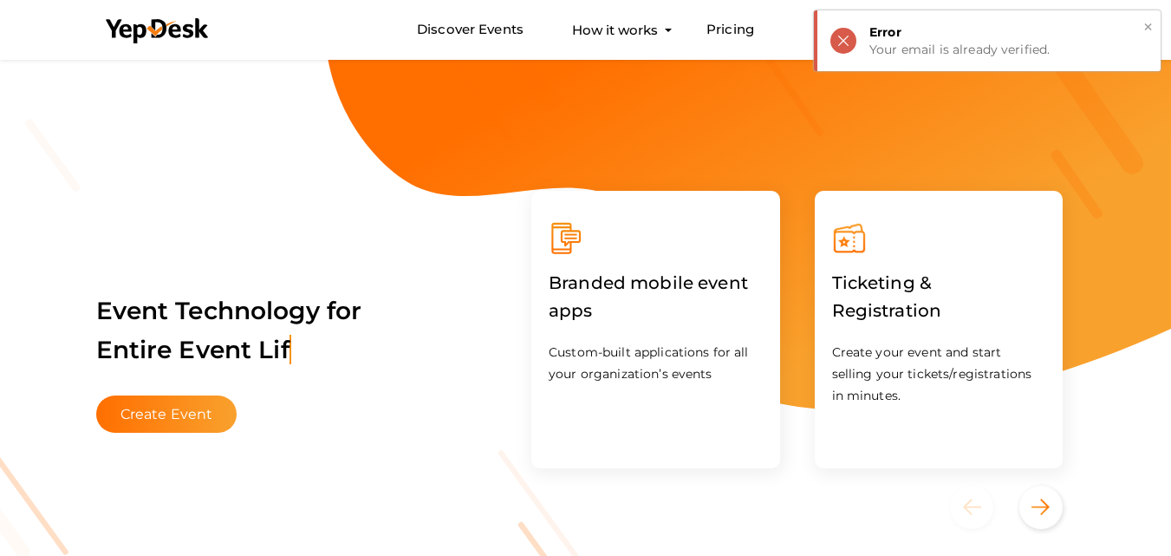
click at [840, 41] on div "× Error Your email is already verified." at bounding box center [987, 40] width 347 height 61
